Goal: Information Seeking & Learning: Learn about a topic

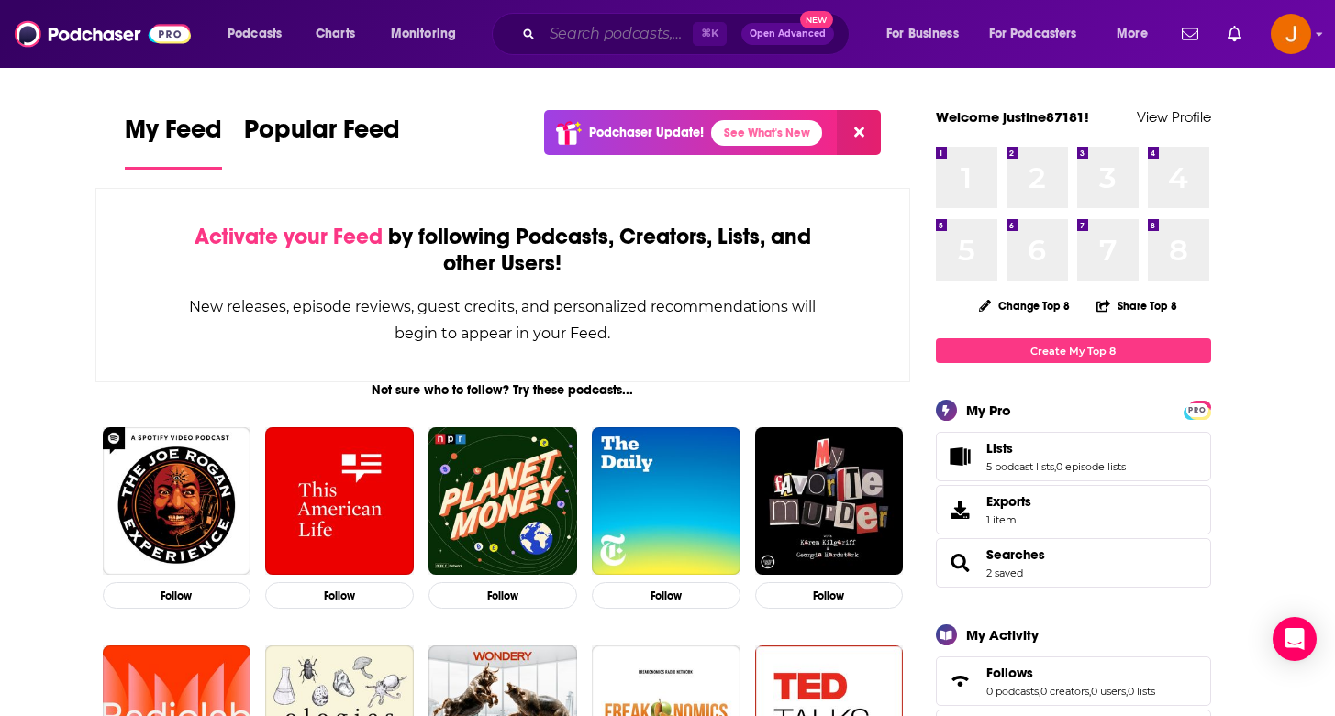
click at [642, 32] on input "Search podcasts, credits, & more..." at bounding box center [617, 33] width 150 height 29
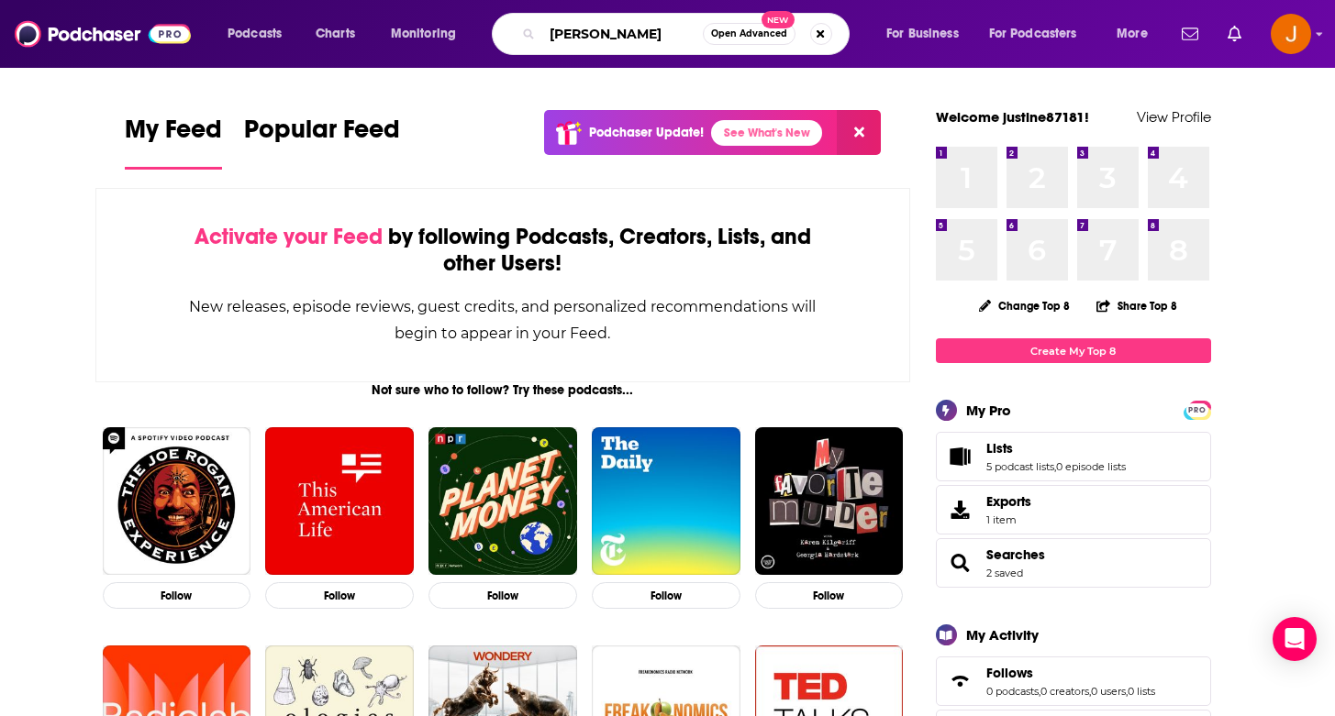
type input "[PERSON_NAME]"
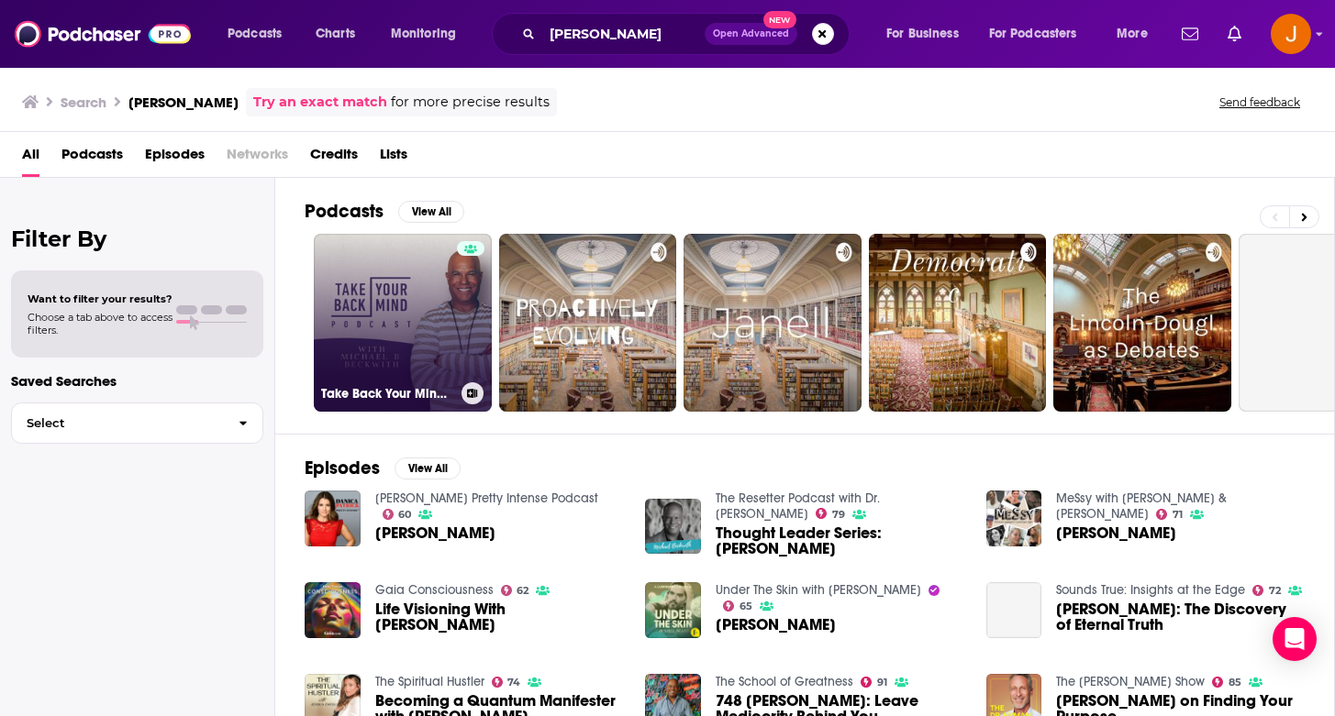
click at [406, 338] on link "Take Back Your Mind with [PERSON_NAME]" at bounding box center [403, 323] width 178 height 178
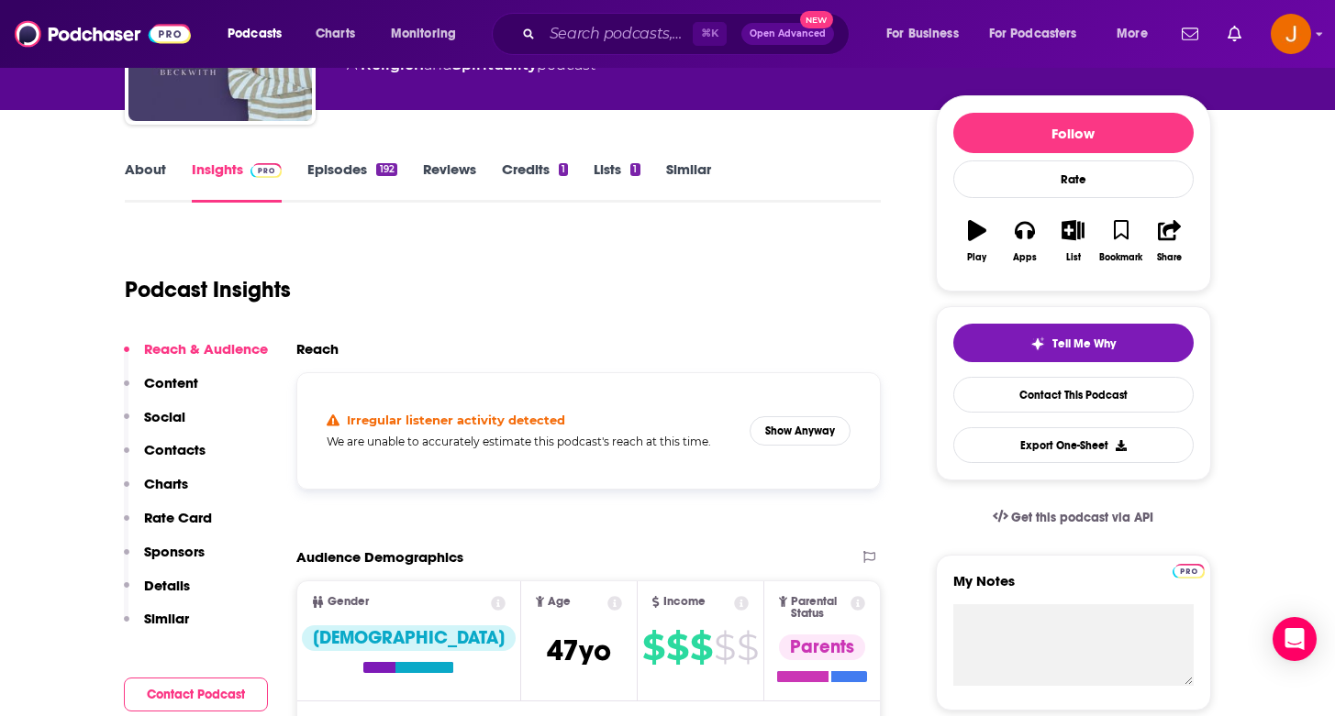
scroll to position [191, 0]
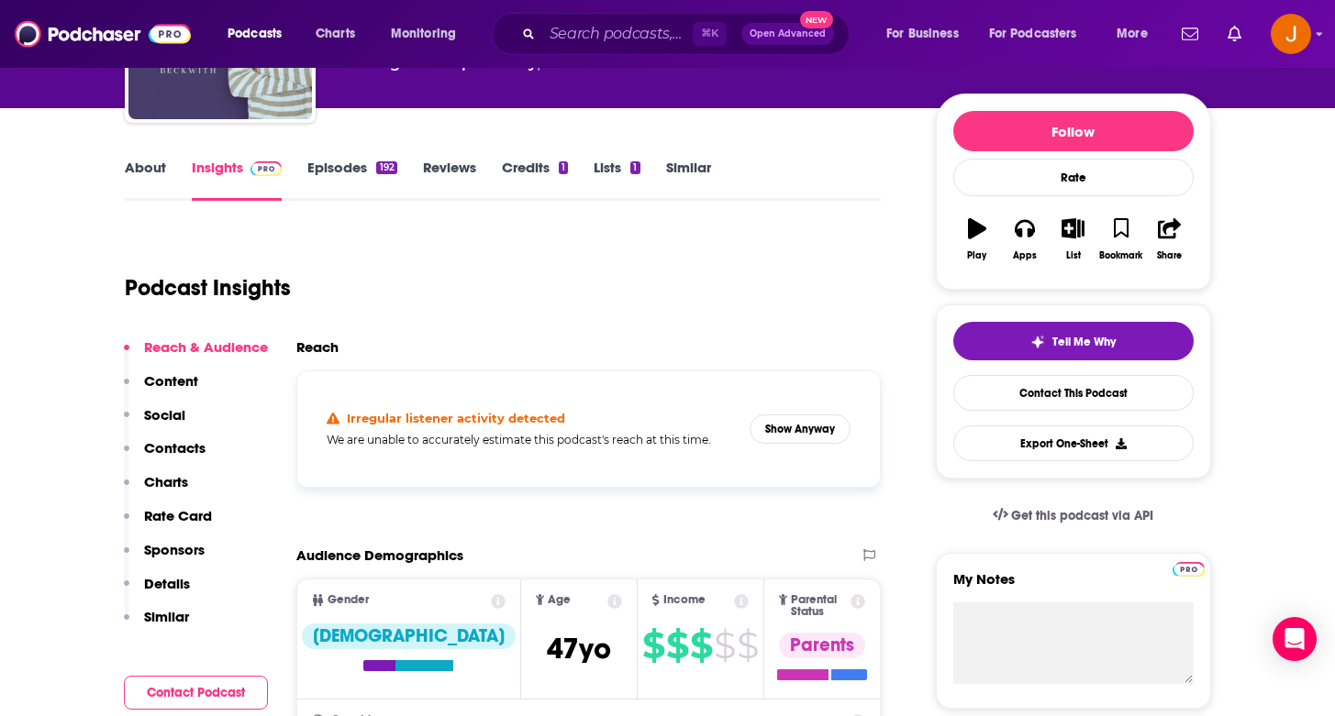
click at [193, 441] on p "Contacts" at bounding box center [174, 447] width 61 height 17
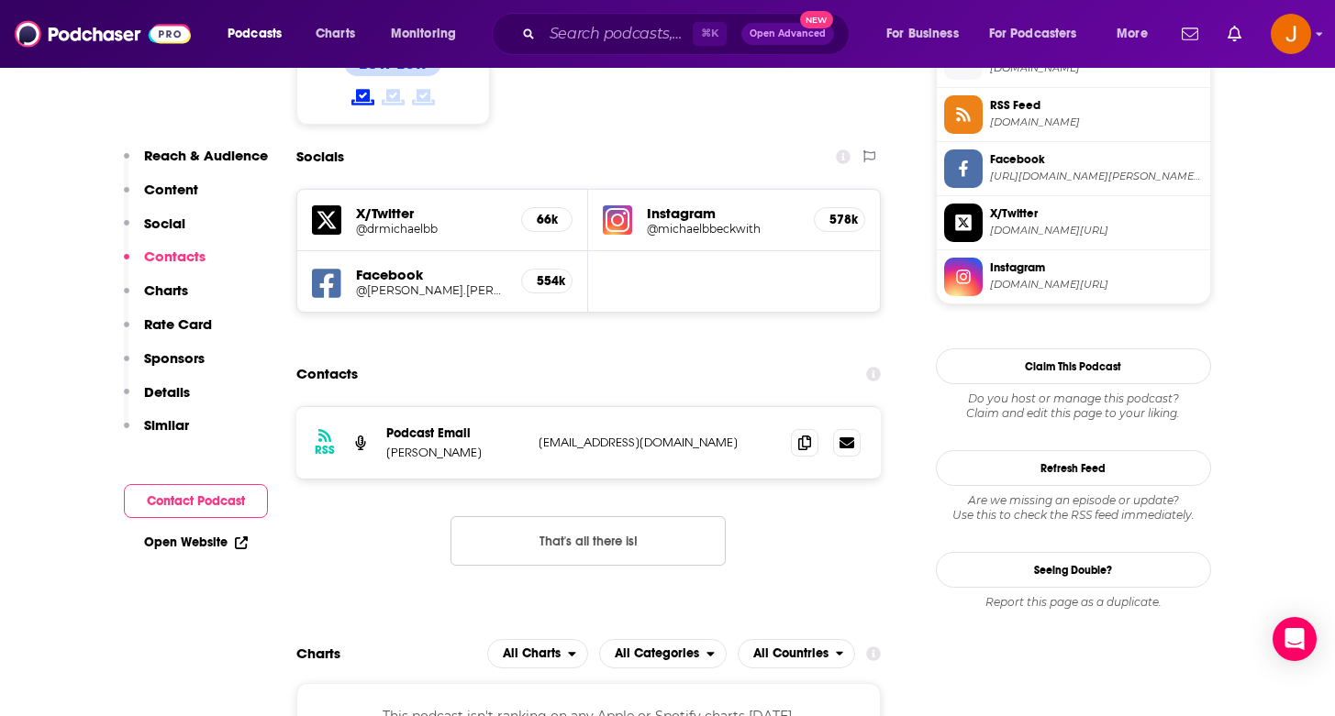
scroll to position [1555, 0]
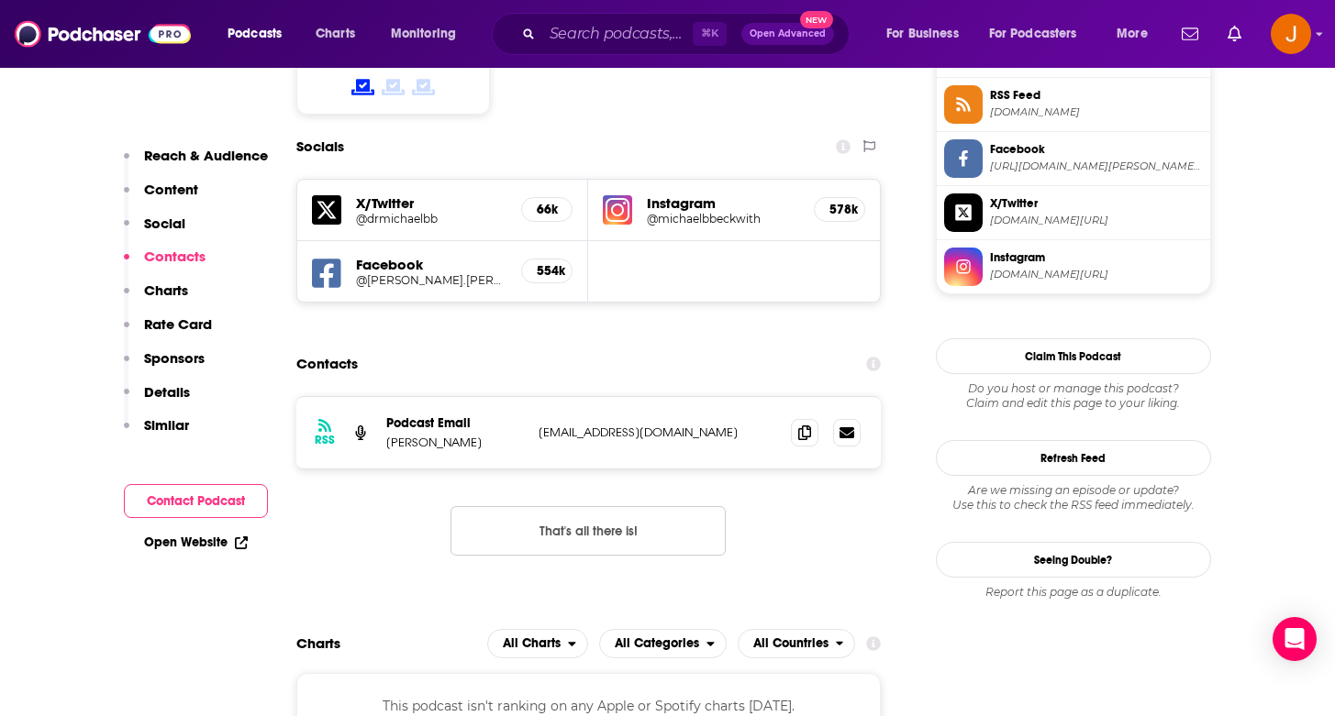
click at [182, 187] on p "Content" at bounding box center [171, 189] width 54 height 17
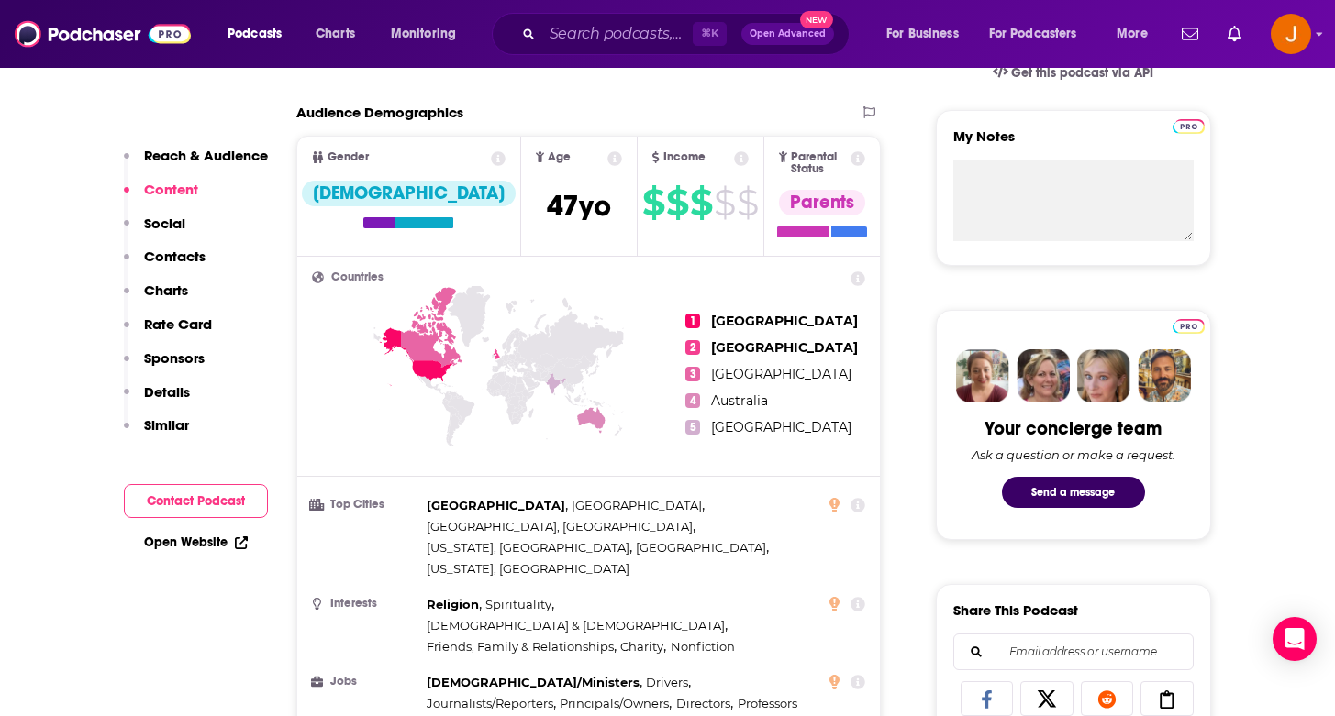
scroll to position [637, 0]
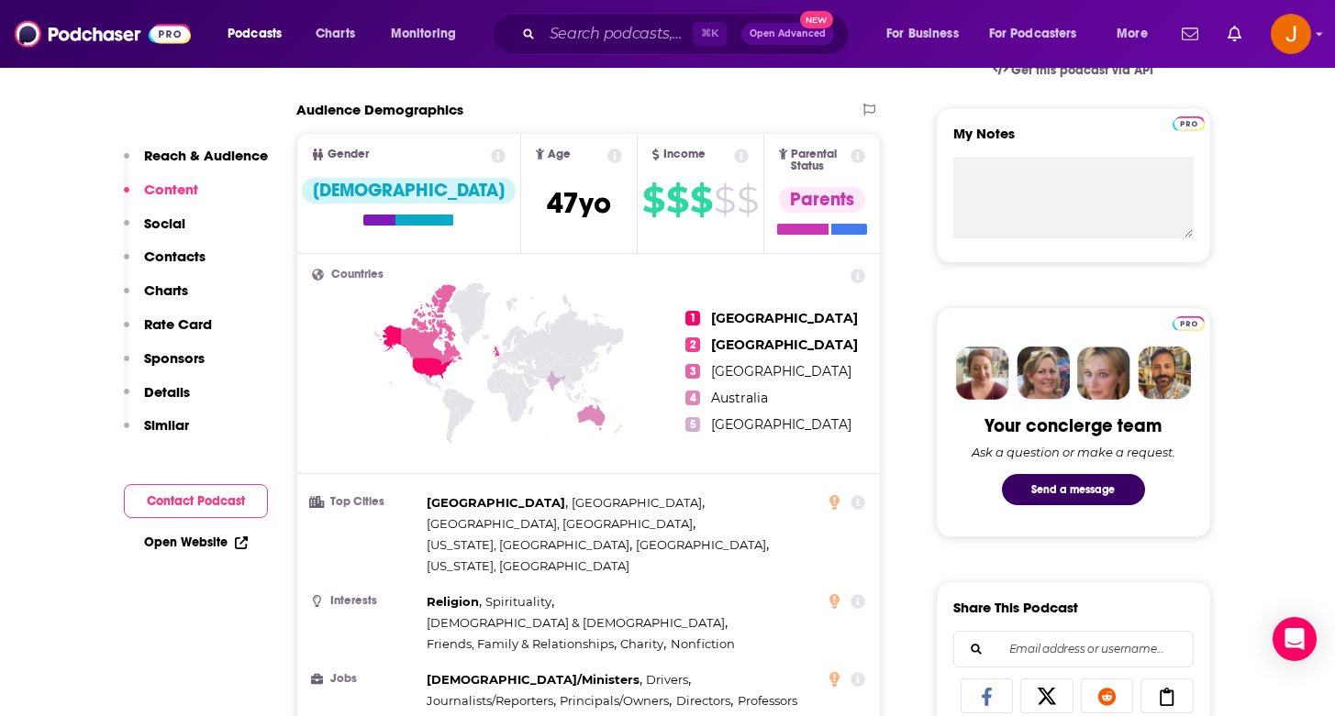
click at [172, 258] on p "Contacts" at bounding box center [174, 256] width 61 height 17
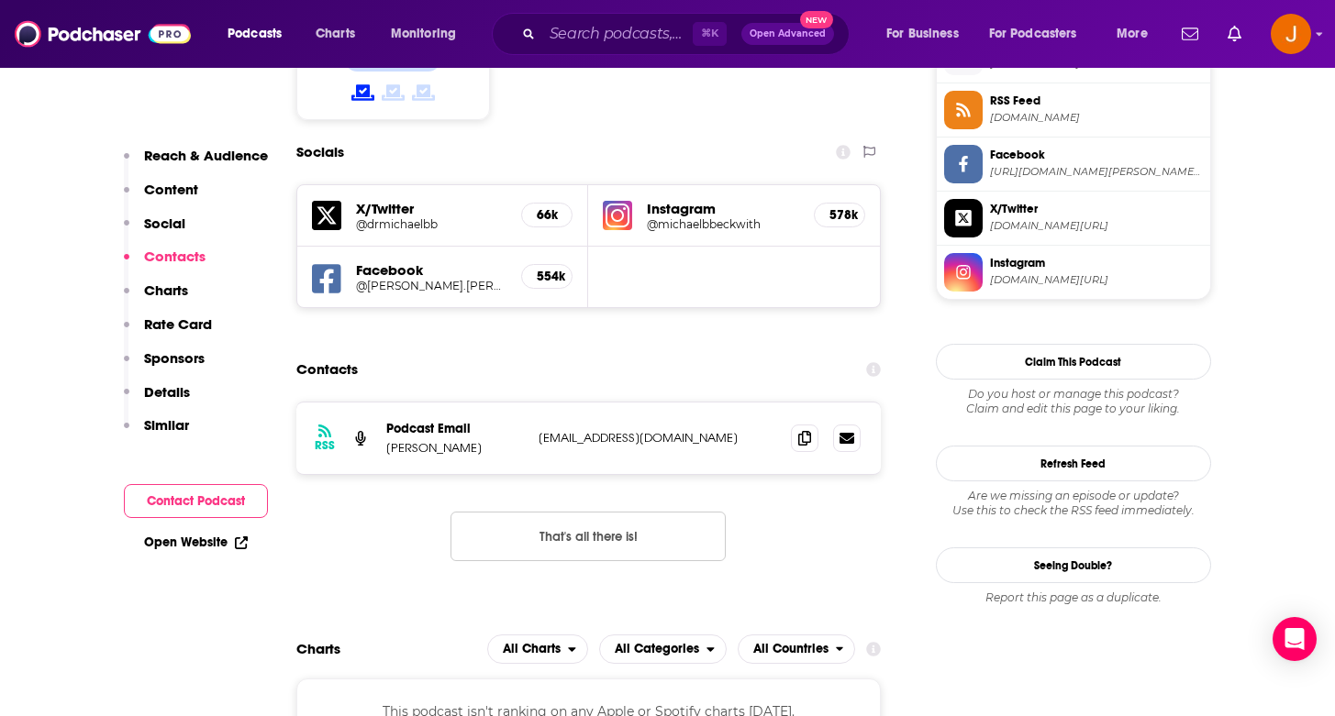
scroll to position [1555, 0]
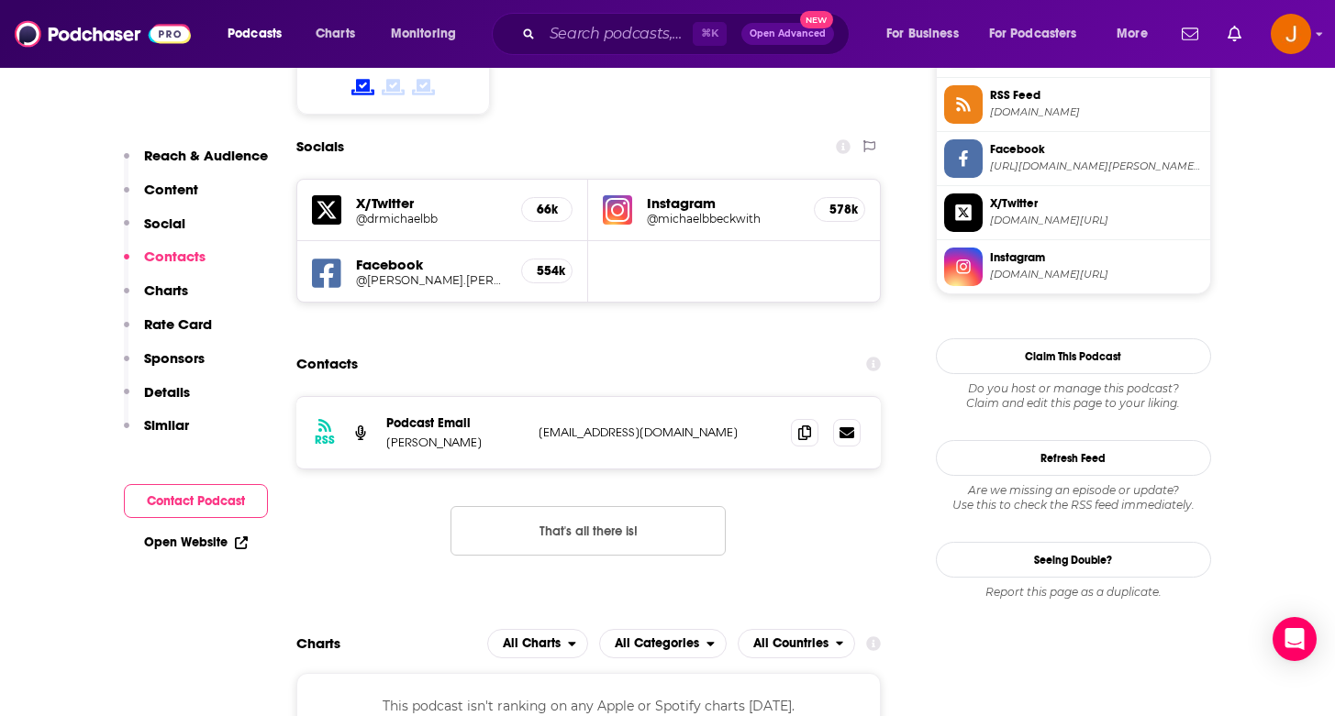
click at [167, 186] on p "Content" at bounding box center [171, 189] width 54 height 17
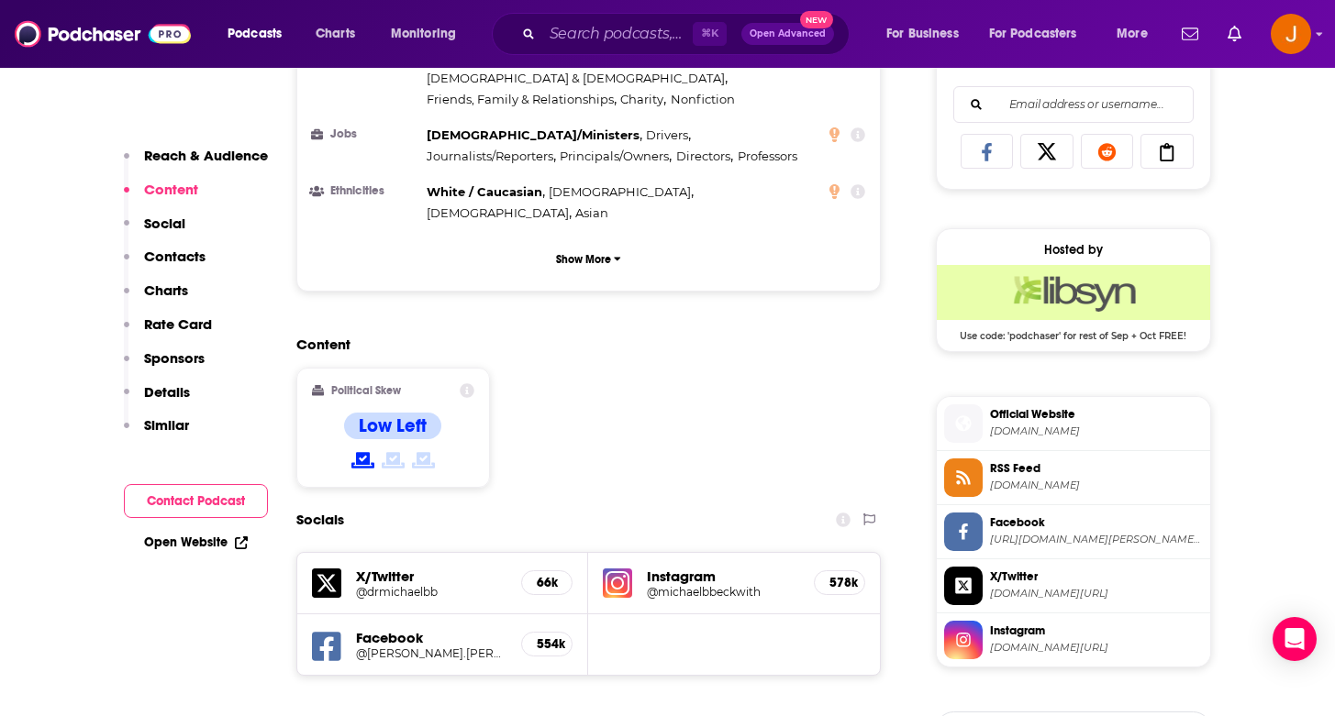
scroll to position [1170, 0]
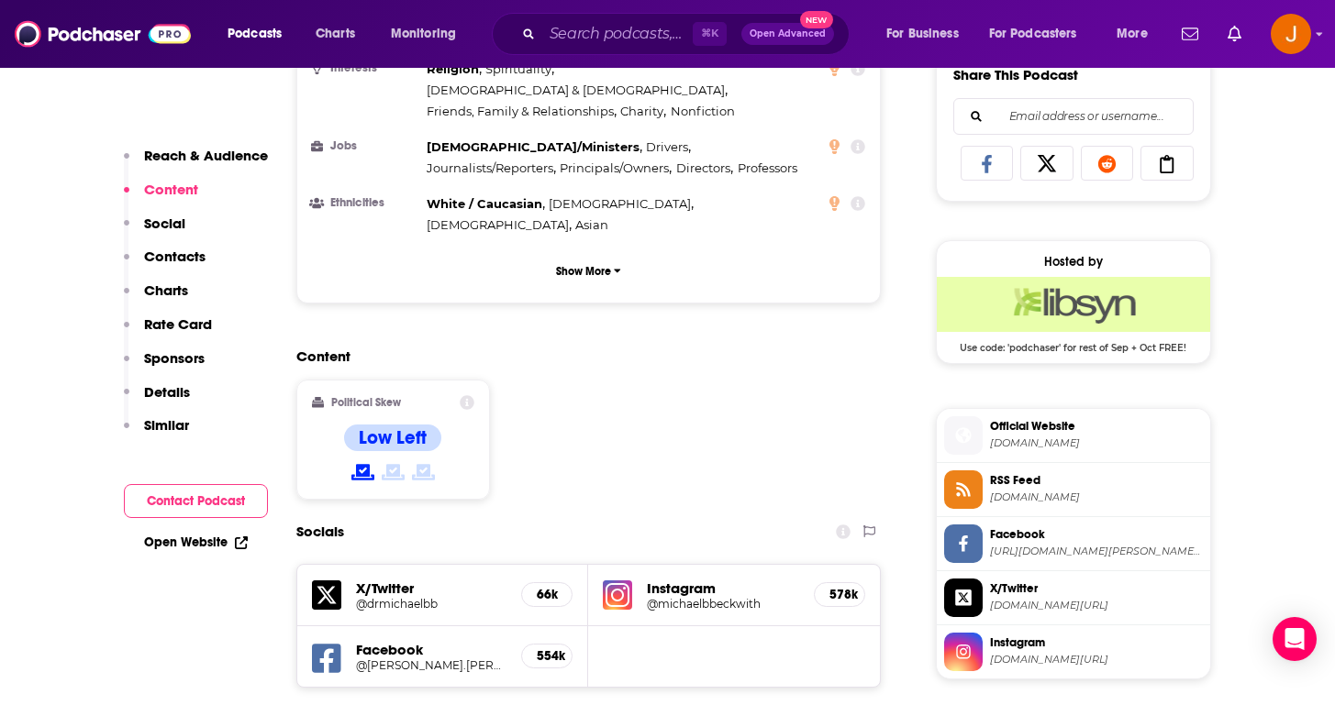
click at [160, 236] on button "Social" at bounding box center [154, 232] width 61 height 34
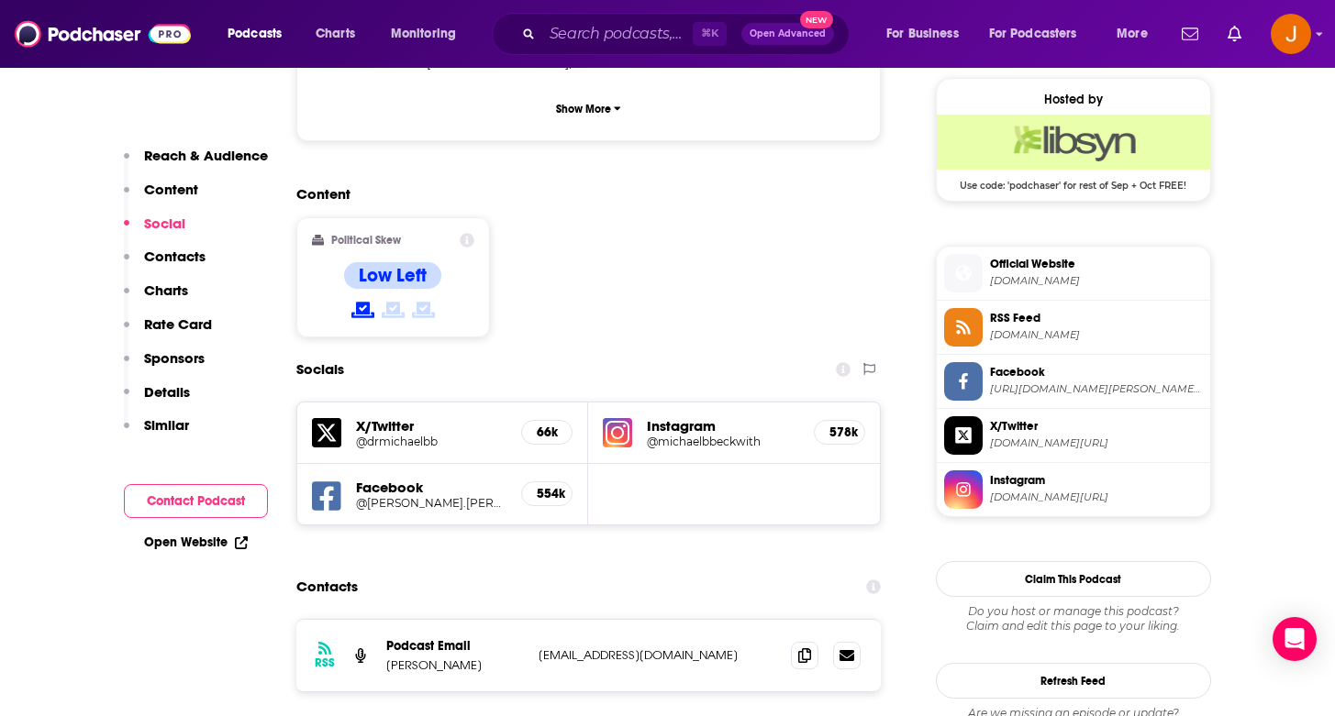
scroll to position [1337, 0]
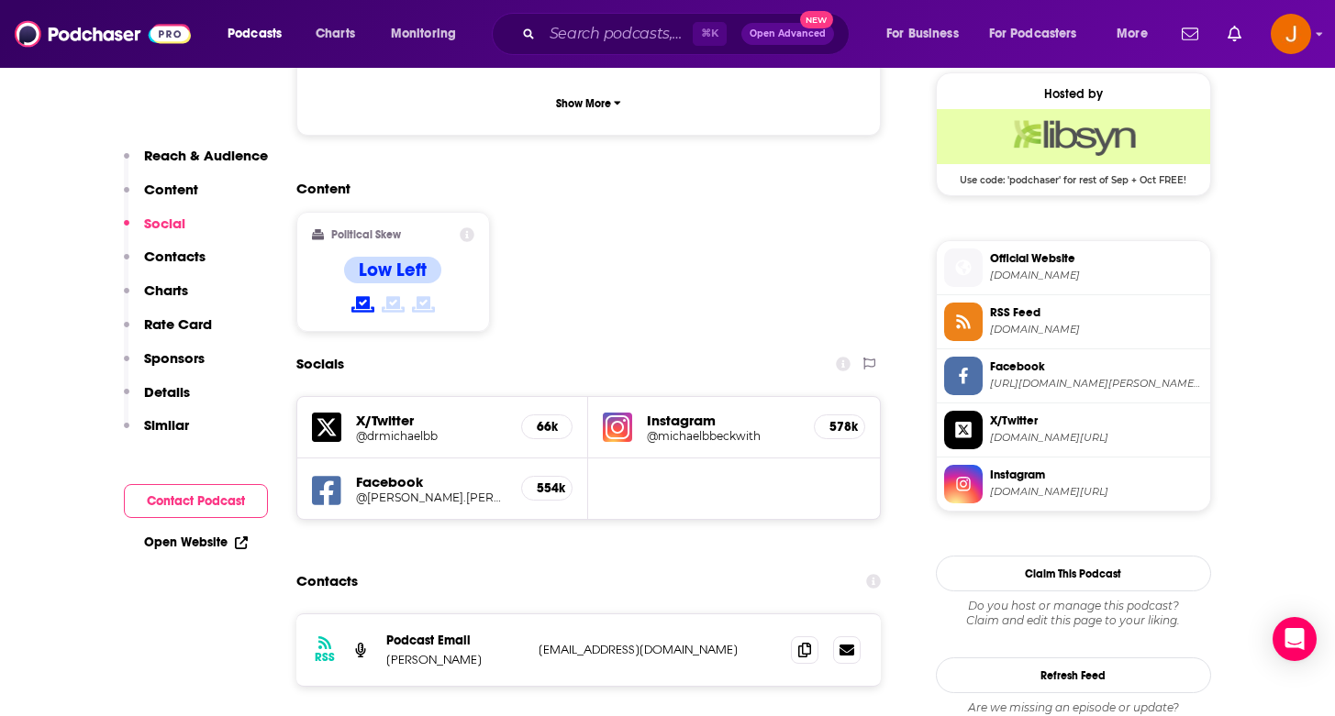
click at [165, 297] on p "Charts" at bounding box center [166, 290] width 44 height 17
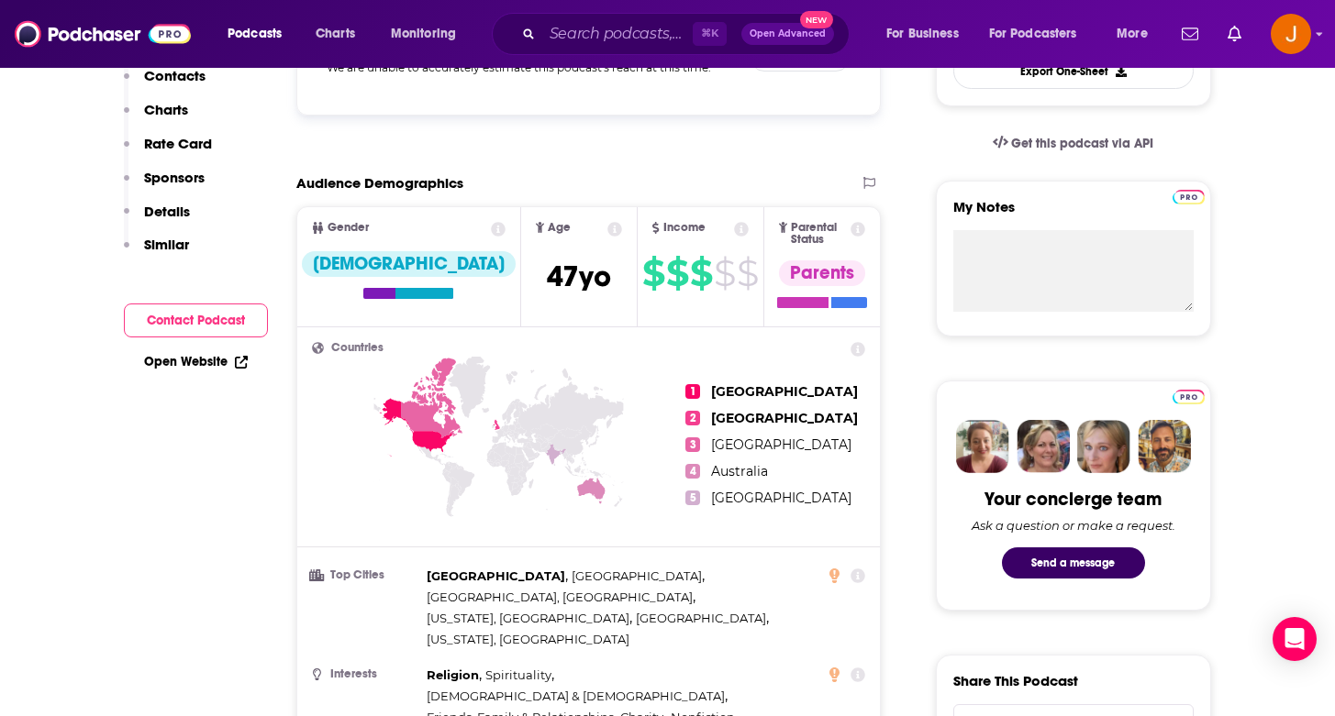
scroll to position [0, 0]
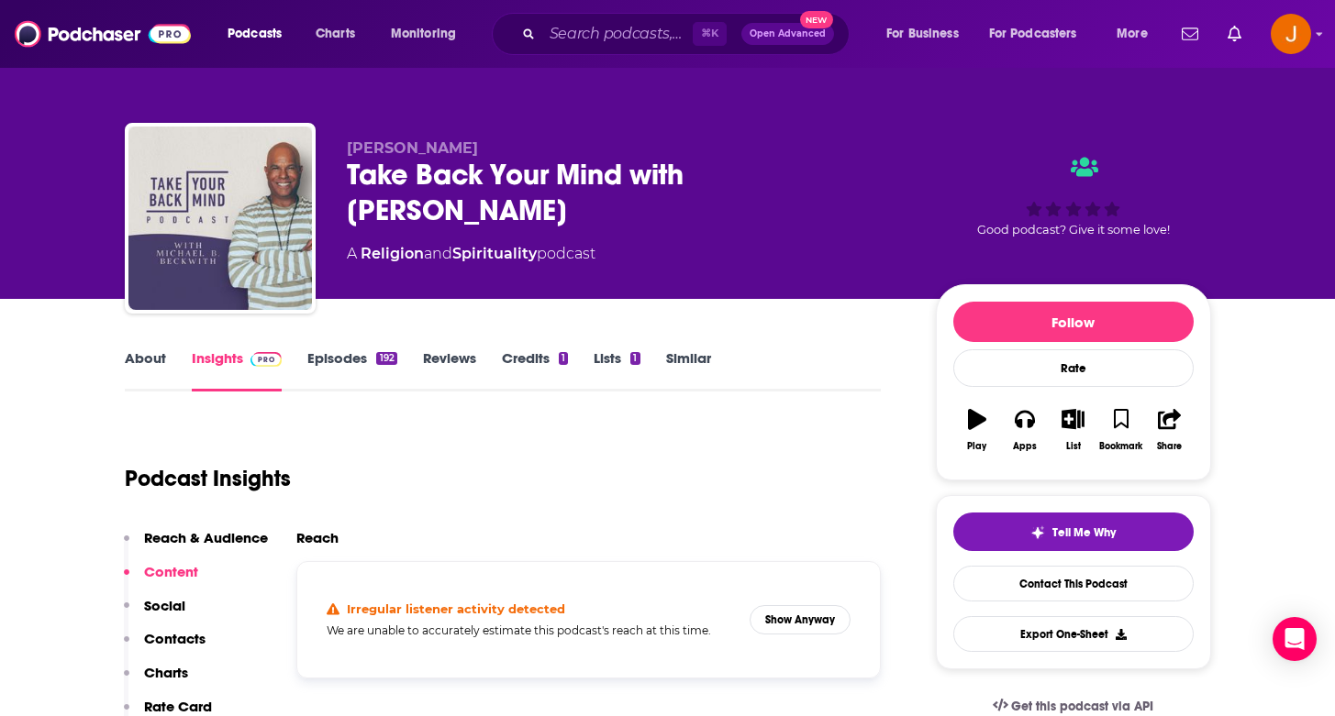
click at [202, 541] on p "Reach & Audience" at bounding box center [206, 537] width 124 height 17
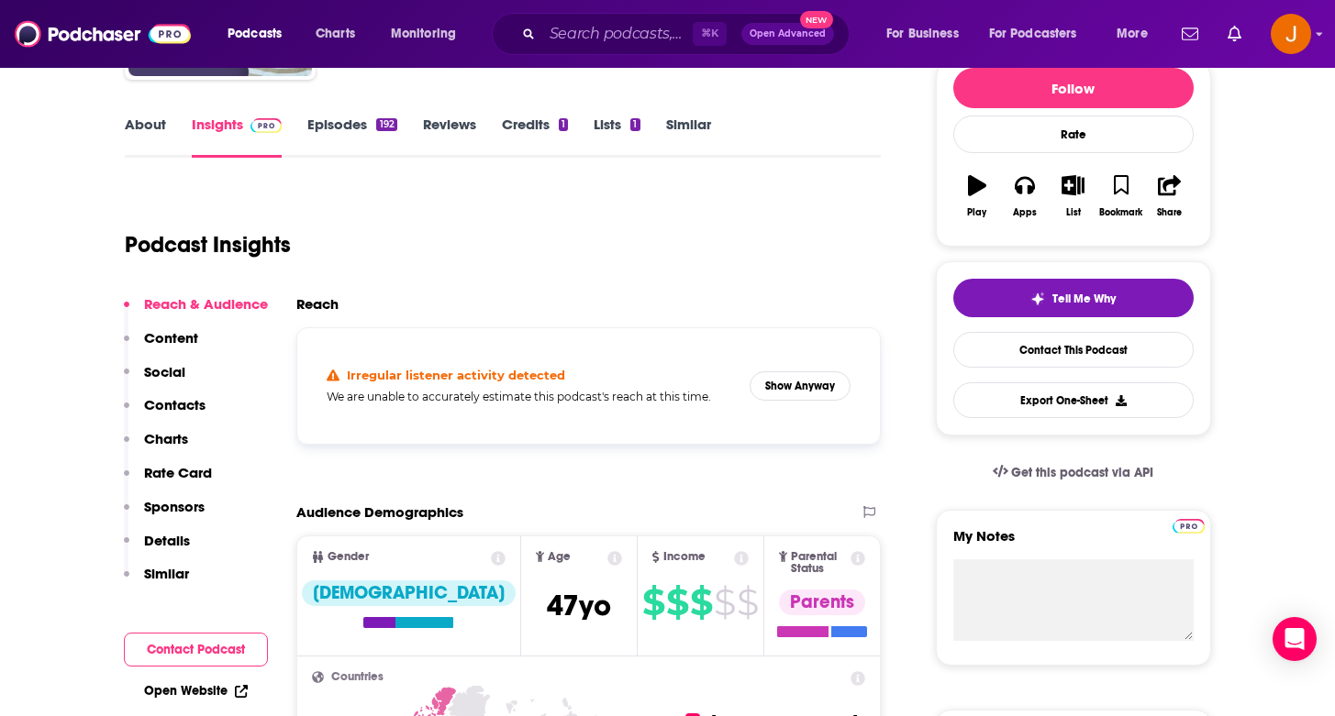
scroll to position [274, 0]
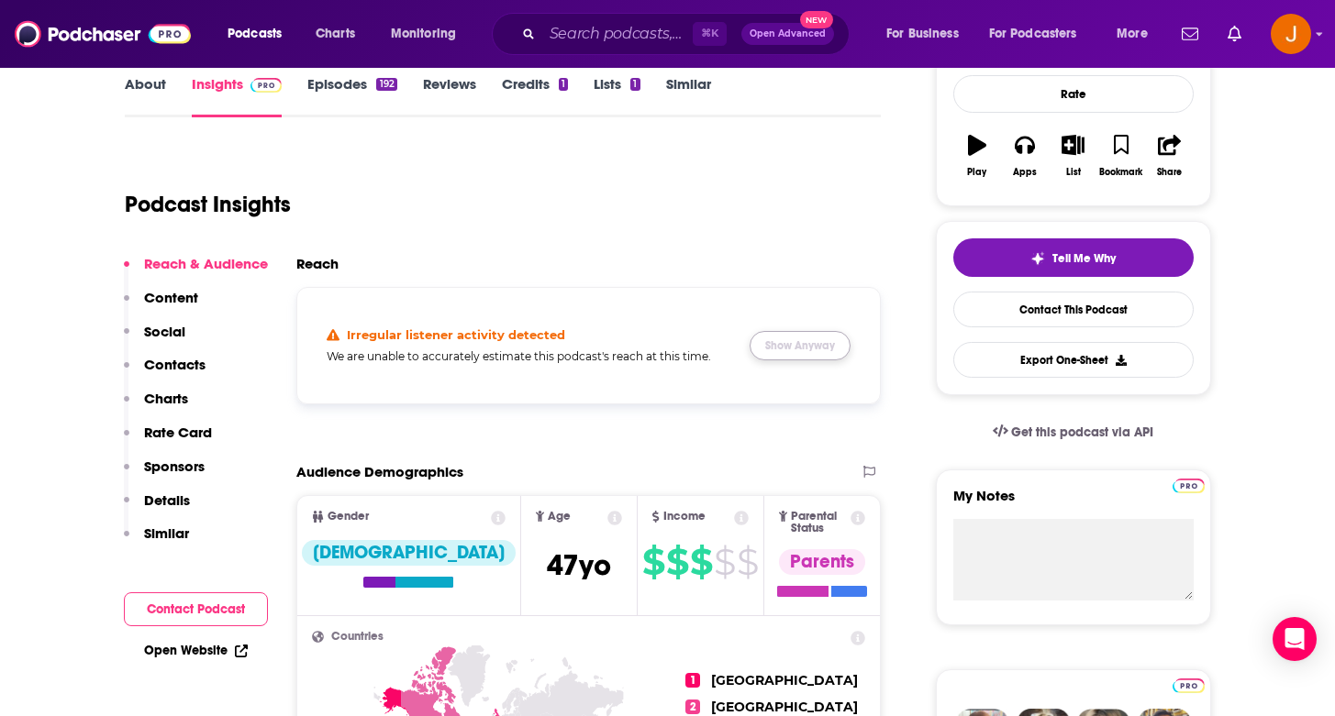
click at [803, 351] on button "Show Anyway" at bounding box center [799, 345] width 101 height 29
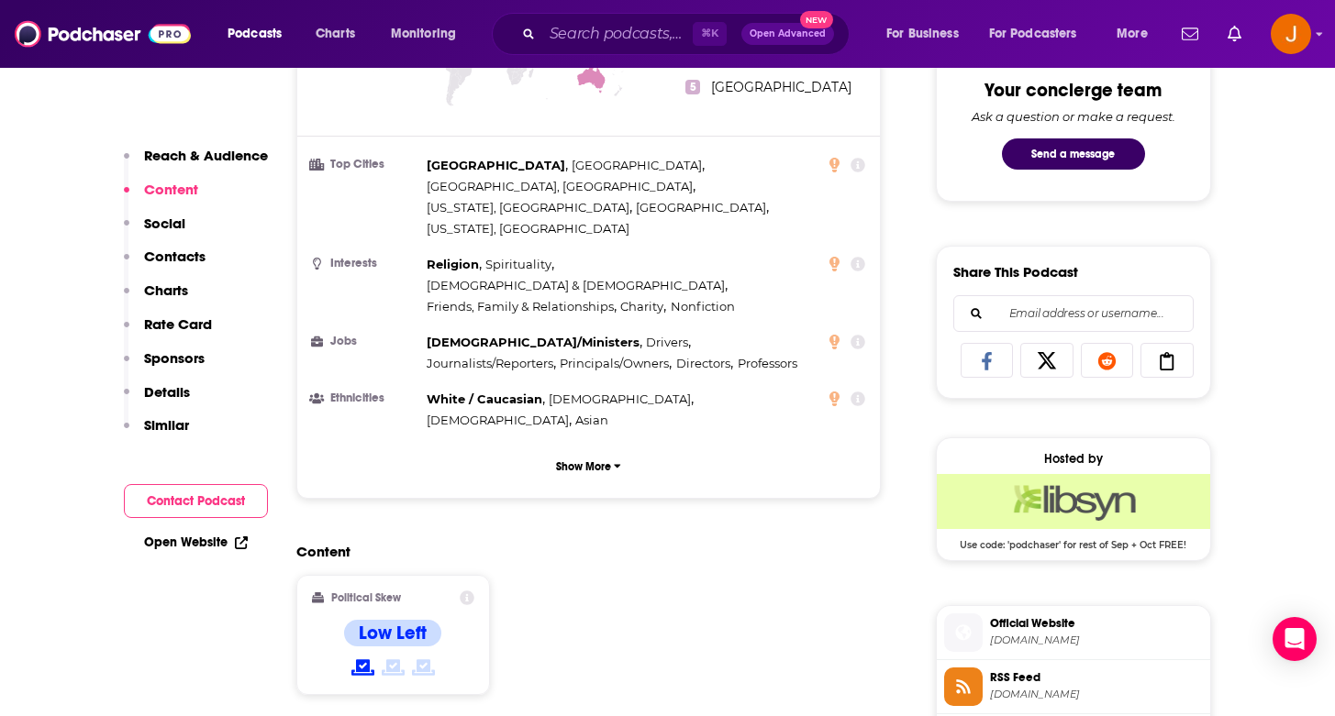
scroll to position [1200, 0]
